Goal: Task Accomplishment & Management: Use online tool/utility

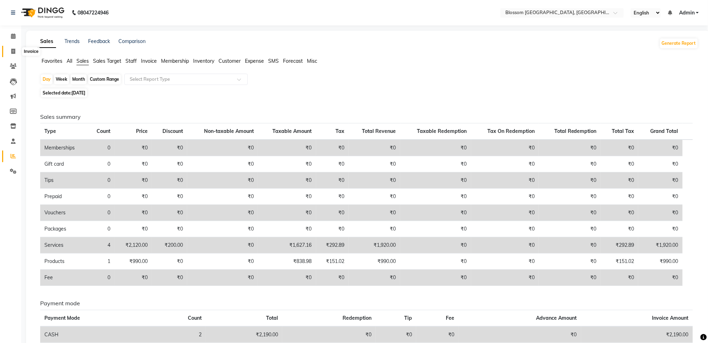
click at [11, 52] on icon at bounding box center [13, 51] width 4 height 5
select select "service"
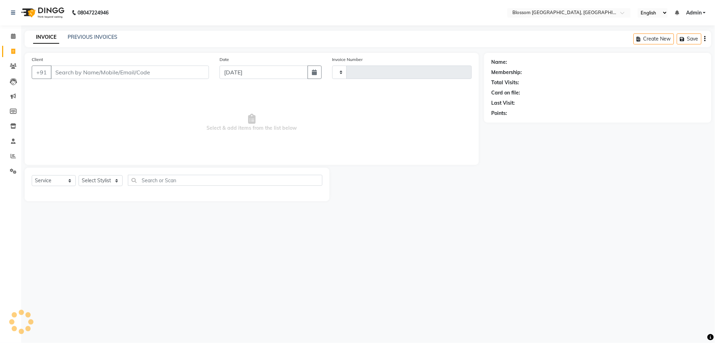
type input "1162"
select select "7465"
click at [61, 78] on input "Client" at bounding box center [130, 72] width 158 height 13
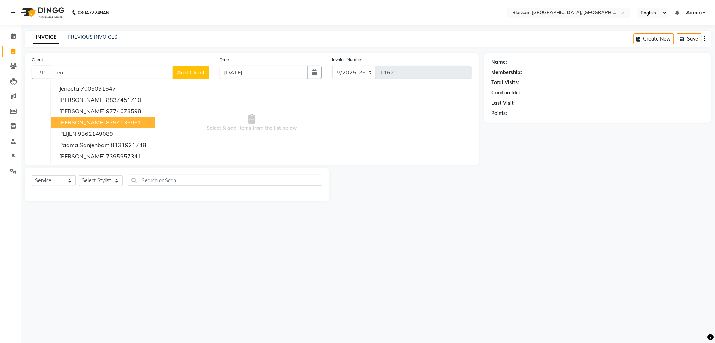
click at [83, 123] on span "[PERSON_NAME]" at bounding box center [81, 122] width 45 height 7
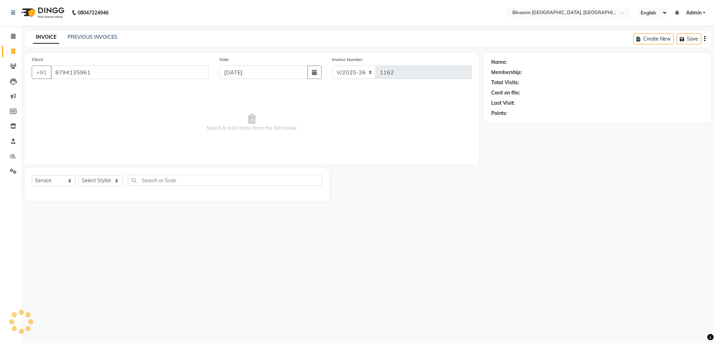
type input "8794135961"
click at [531, 66] on link "[PERSON_NAME]" at bounding box center [527, 61] width 39 height 7
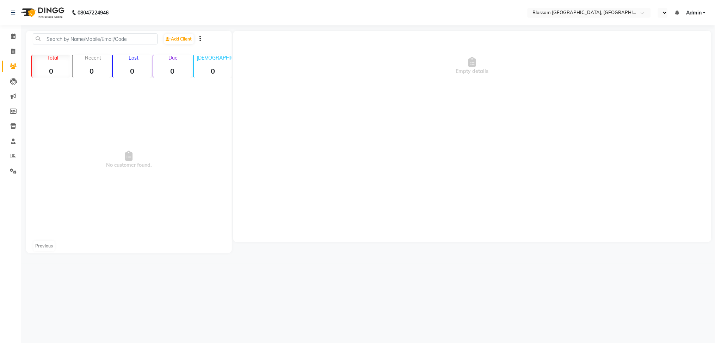
select select "en"
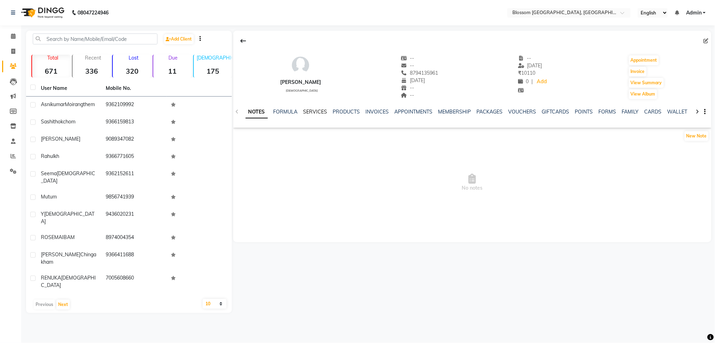
click at [315, 109] on link "SERVICES" at bounding box center [315, 112] width 24 height 6
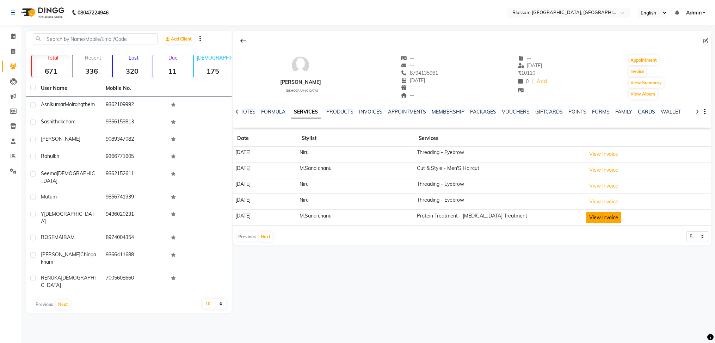
click at [621, 217] on button "View Invoice" at bounding box center [603, 217] width 35 height 11
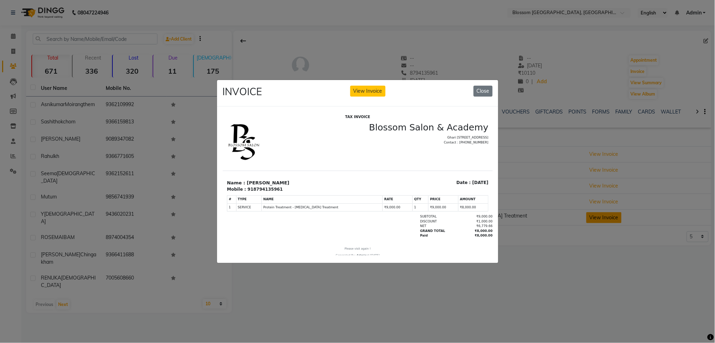
click at [622, 217] on ngb-modal-window "INVOICE View Invoice Close" at bounding box center [357, 171] width 715 height 343
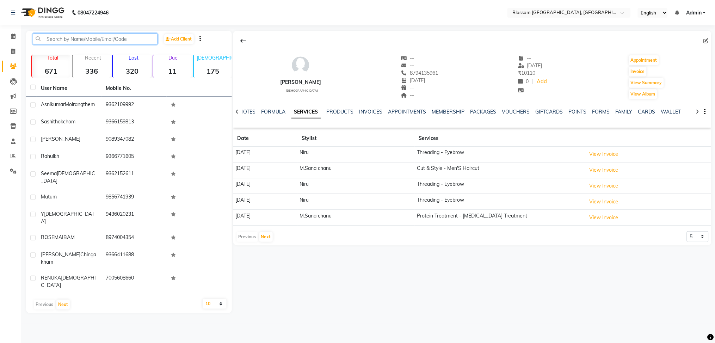
click at [82, 42] on input "text" at bounding box center [95, 38] width 125 height 11
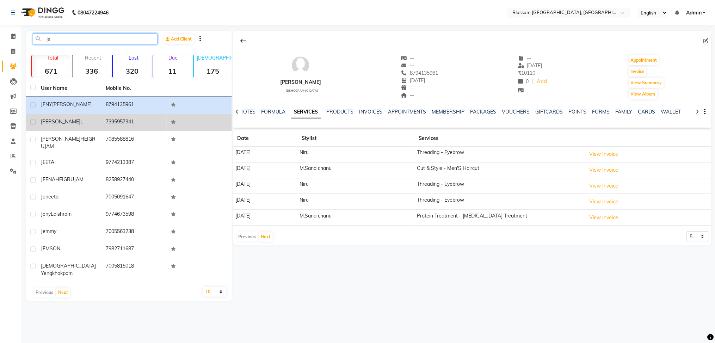
type input "je"
click at [68, 117] on td "Jeni L" at bounding box center [69, 122] width 65 height 17
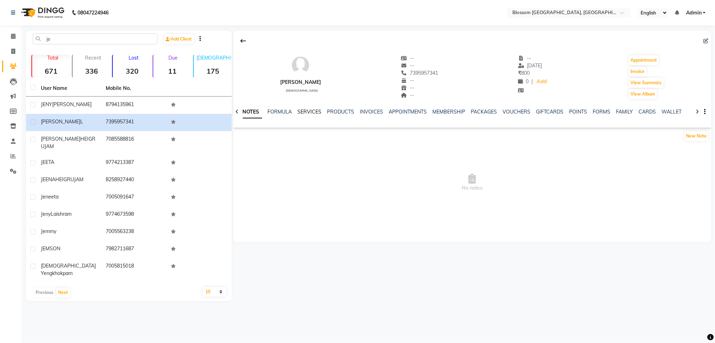
click at [305, 113] on link "SERVICES" at bounding box center [310, 112] width 24 height 6
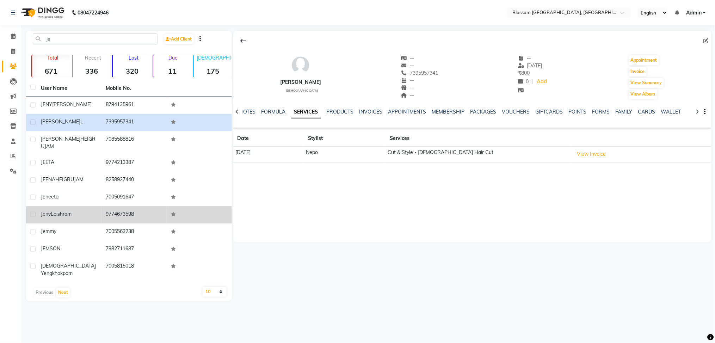
click at [92, 210] on div "Jeny Laishram" at bounding box center [69, 213] width 57 height 7
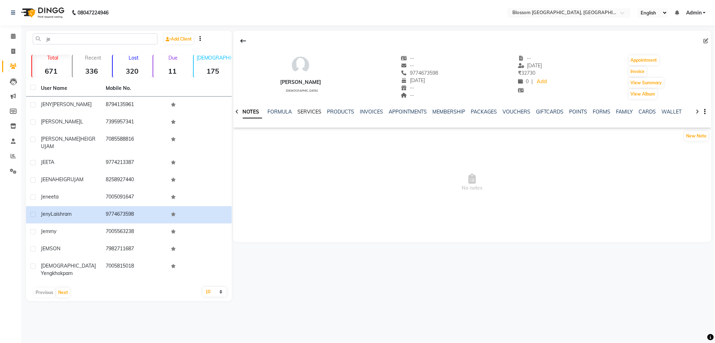
click at [307, 109] on link "SERVICES" at bounding box center [310, 112] width 24 height 6
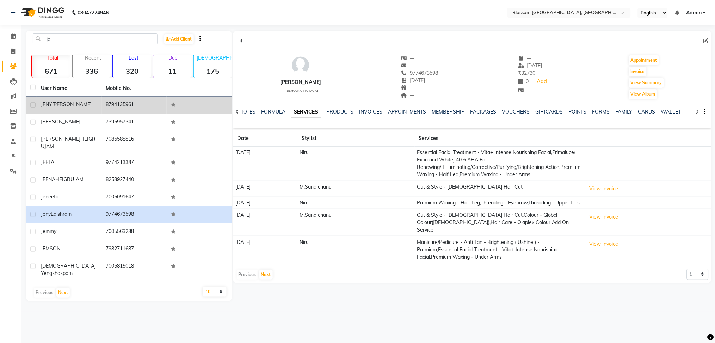
click at [80, 104] on span "THOUNAOJAM" at bounding box center [71, 104] width 39 height 6
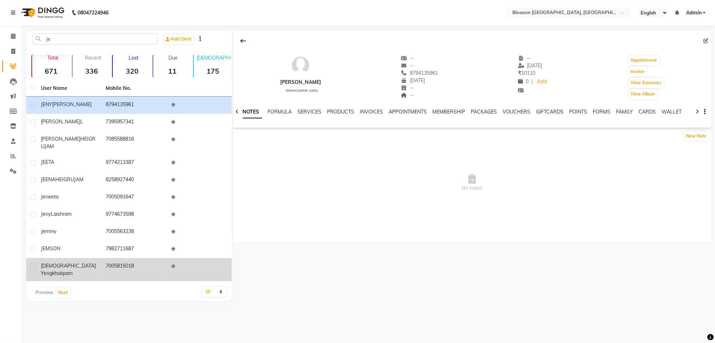
click at [69, 258] on td "Jesli yengkhokpam" at bounding box center [69, 269] width 65 height 23
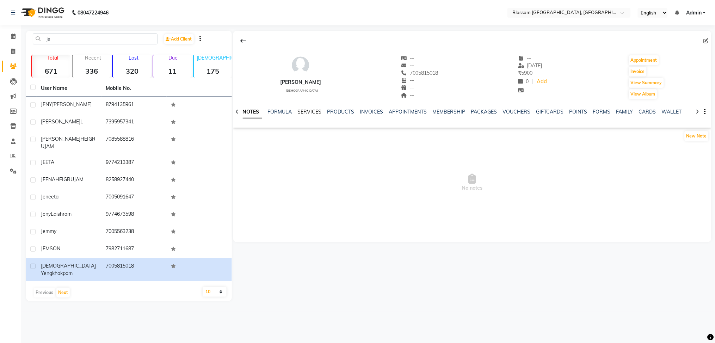
click at [308, 112] on link "SERVICES" at bounding box center [310, 112] width 24 height 6
click at [14, 53] on icon at bounding box center [13, 51] width 4 height 5
select select "service"
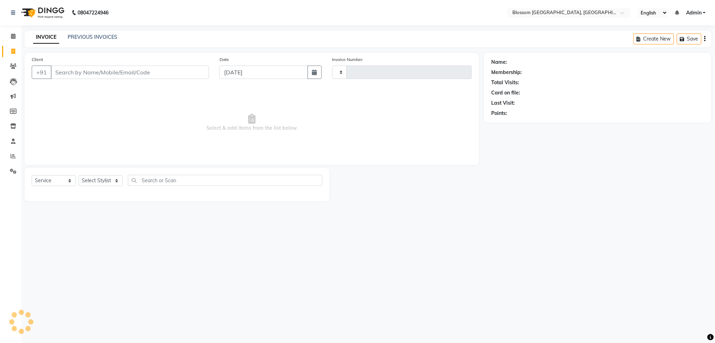
type input "1162"
select select "7465"
click at [110, 71] on input "Client" at bounding box center [130, 72] width 158 height 13
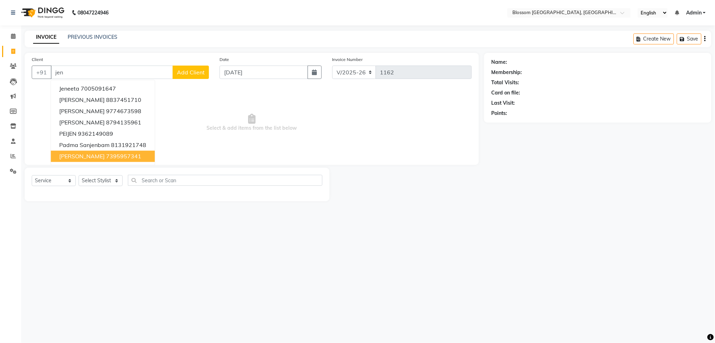
click at [72, 155] on span "[PERSON_NAME]" at bounding box center [81, 156] width 45 height 7
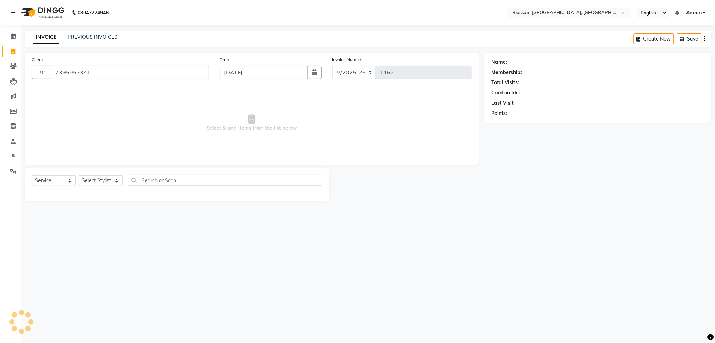
type input "7395957341"
click at [515, 62] on link "[PERSON_NAME]" at bounding box center [527, 61] width 39 height 7
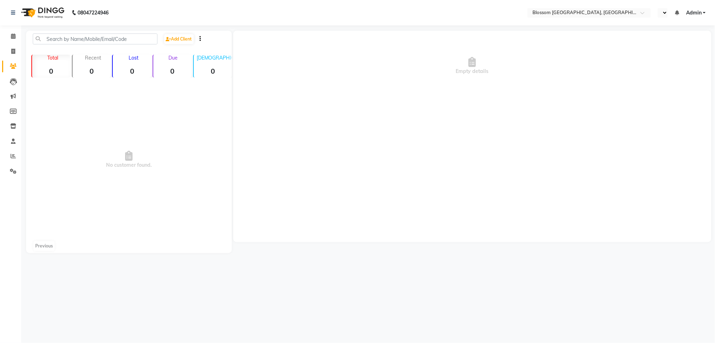
select select "en"
